Goal: Transaction & Acquisition: Book appointment/travel/reservation

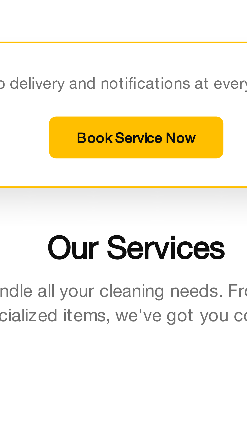
scroll to position [313, 0]
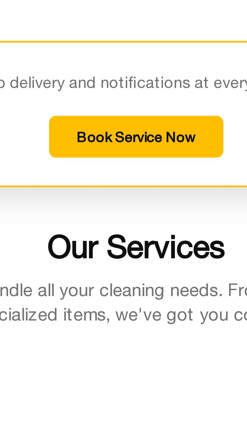
click at [126, 382] on button "Book Service Now" at bounding box center [123, 383] width 50 height 12
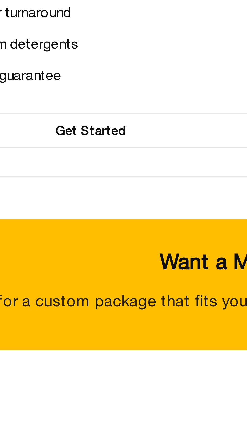
scroll to position [689, 0]
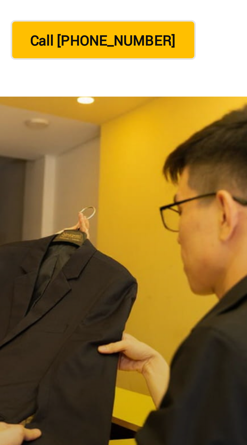
click at [165, 101] on button "Call [PHONE_NUMBER]" at bounding box center [157, 100] width 61 height 13
